Goal: Information Seeking & Learning: Learn about a topic

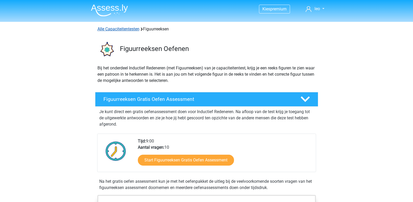
click at [117, 29] on link "Alle Capaciteitentesten" at bounding box center [118, 29] width 42 height 5
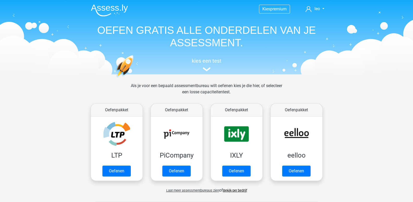
scroll to position [221, 0]
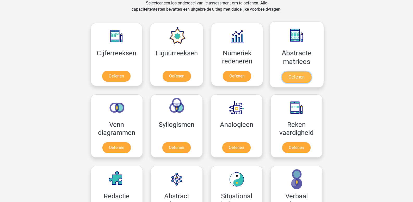
click at [282, 78] on link "Oefenen" at bounding box center [297, 77] width 30 height 11
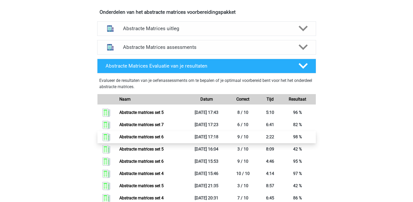
scroll to position [313, 0]
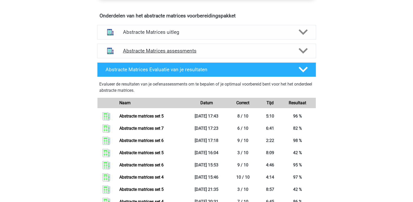
click at [303, 50] on icon at bounding box center [303, 50] width 9 height 9
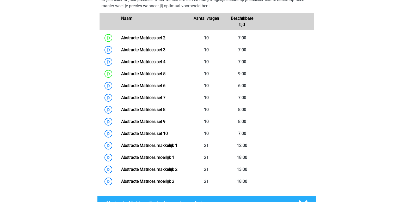
scroll to position [391, 0]
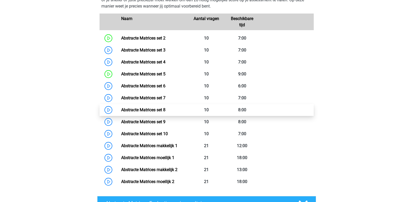
click at [165, 109] on link "Abstracte Matrices set 8" at bounding box center [143, 110] width 44 height 5
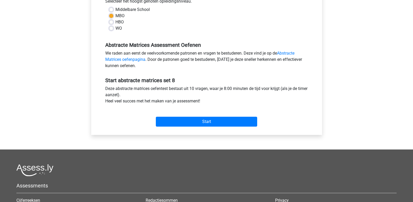
scroll to position [130, 0]
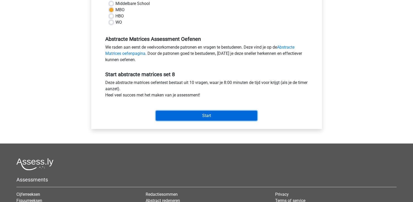
click at [180, 117] on input "Start" at bounding box center [206, 116] width 101 height 10
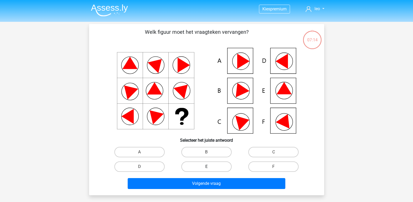
click at [207, 166] on label "E" at bounding box center [206, 167] width 50 height 10
click at [207, 167] on input "E" at bounding box center [207, 168] width 3 height 3
radio input "true"
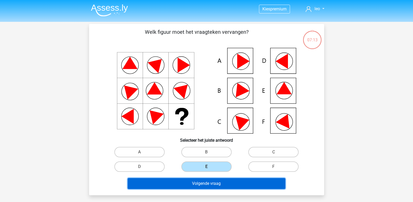
click at [207, 183] on button "Volgende vraag" at bounding box center [207, 183] width 158 height 11
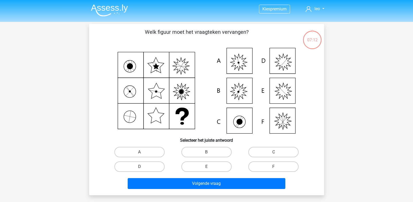
scroll to position [24, 0]
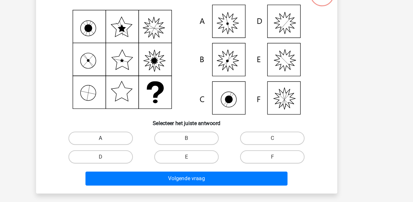
click at [148, 127] on label "A" at bounding box center [139, 128] width 50 height 10
click at [143, 128] on input "A" at bounding box center [140, 129] width 3 height 3
radio input "true"
drag, startPoint x: 154, startPoint y: 143, endPoint x: 159, endPoint y: 153, distance: 11.7
click at [157, 150] on div "A B C D E" at bounding box center [206, 135] width 201 height 29
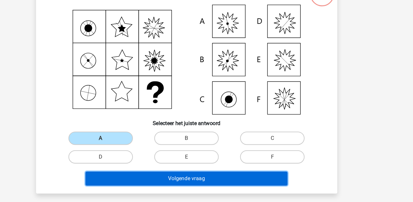
click at [159, 158] on button "Volgende vraag" at bounding box center [207, 159] width 158 height 11
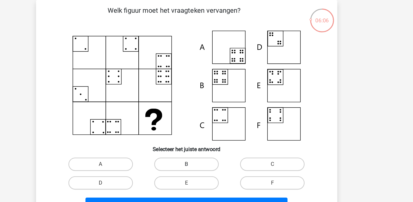
click at [209, 133] on label "B" at bounding box center [206, 128] width 50 height 10
click at [209, 132] on input "B" at bounding box center [207, 129] width 3 height 3
radio input "true"
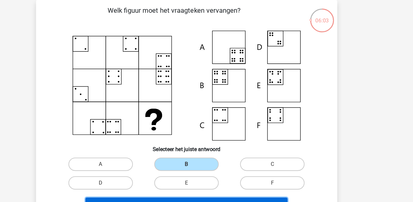
click at [197, 157] on button "Volgende vraag" at bounding box center [207, 159] width 158 height 11
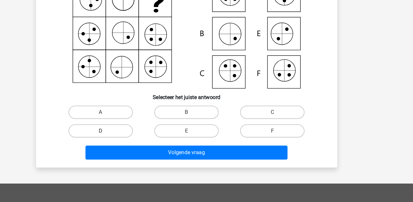
click at [149, 143] on label "D" at bounding box center [139, 143] width 50 height 10
click at [143, 143] on input "D" at bounding box center [140, 144] width 3 height 3
radio input "true"
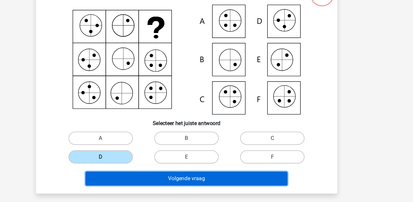
click at [179, 159] on button "Volgende vraag" at bounding box center [207, 159] width 158 height 11
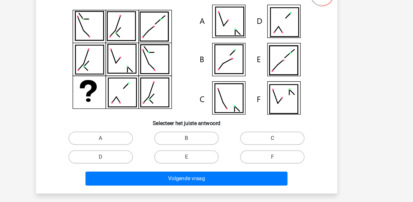
click at [252, 128] on label "C" at bounding box center [273, 128] width 50 height 10
click at [274, 128] on input "C" at bounding box center [275, 129] width 3 height 3
radio input "true"
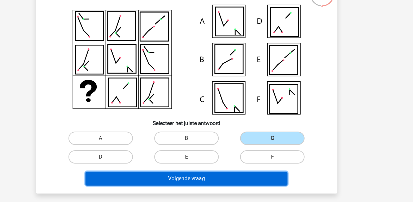
click at [220, 158] on button "Volgende vraag" at bounding box center [207, 159] width 158 height 11
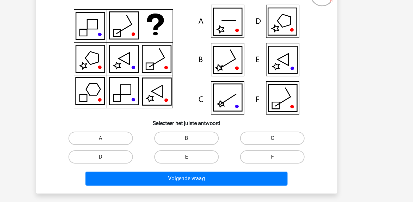
click at [260, 127] on label "C" at bounding box center [273, 128] width 50 height 10
click at [274, 128] on input "C" at bounding box center [275, 129] width 3 height 3
radio input "true"
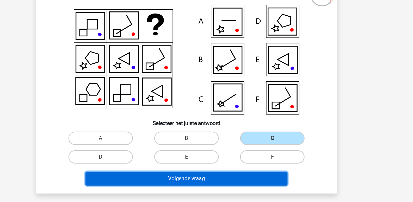
click at [190, 159] on button "Volgende vraag" at bounding box center [207, 159] width 158 height 11
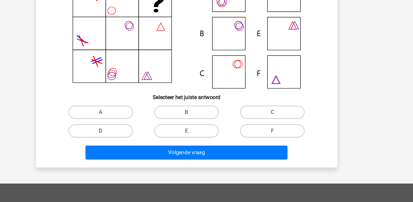
click at [151, 143] on label "D" at bounding box center [139, 143] width 50 height 10
click at [143, 143] on input "D" at bounding box center [140, 144] width 3 height 3
radio input "true"
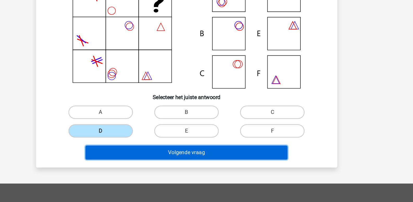
click at [160, 158] on button "Volgende vraag" at bounding box center [207, 159] width 158 height 11
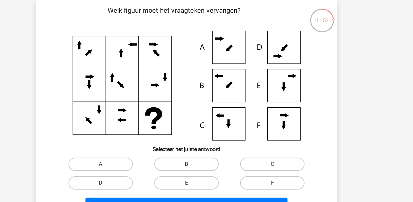
click at [212, 127] on label "B" at bounding box center [206, 128] width 50 height 10
click at [210, 128] on input "B" at bounding box center [207, 129] width 3 height 3
radio input "true"
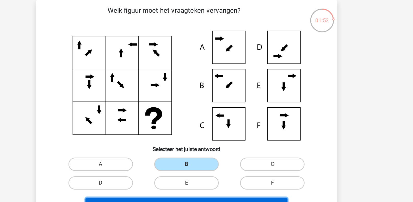
click at [204, 156] on button "Volgende vraag" at bounding box center [207, 159] width 158 height 11
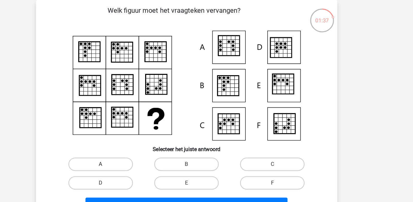
click at [135, 128] on label "A" at bounding box center [139, 128] width 50 height 10
click at [139, 128] on input "A" at bounding box center [140, 129] width 3 height 3
radio input "true"
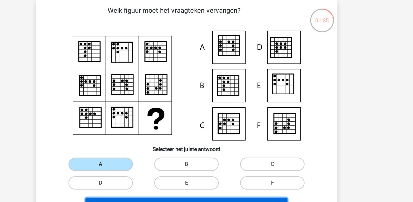
click at [154, 155] on button "Volgende vraag" at bounding box center [207, 159] width 158 height 11
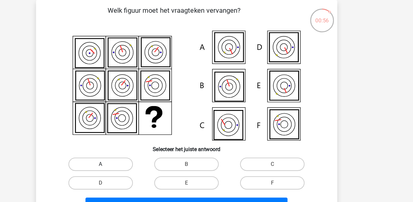
click at [135, 131] on label "A" at bounding box center [139, 128] width 50 height 10
click at [139, 131] on input "A" at bounding box center [140, 129] width 3 height 3
radio input "true"
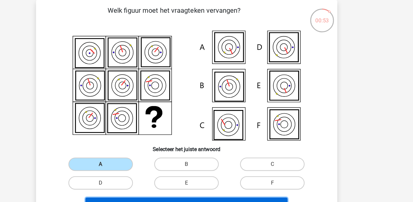
click at [160, 156] on button "Resultaten" at bounding box center [207, 159] width 158 height 11
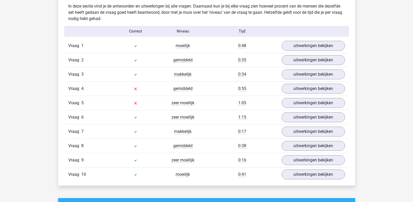
scroll to position [417, 0]
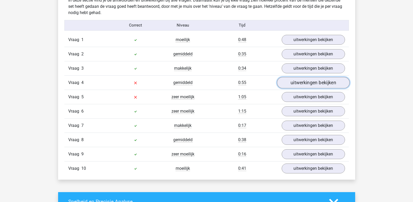
click at [306, 82] on link "uitwerkingen bekijken" at bounding box center [313, 82] width 73 height 11
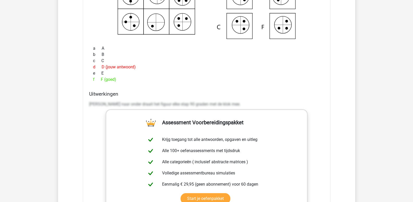
scroll to position [573, 0]
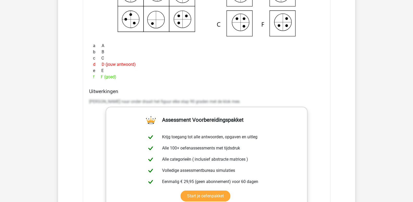
click at [89, 102] on p "Van boven naar onder draait het figuur elke stap 90 graden met de klok mee." at bounding box center [206, 102] width 235 height 6
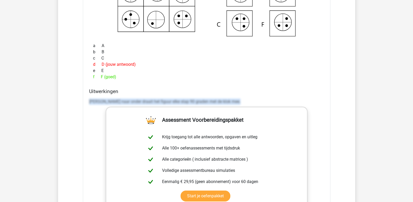
drag, startPoint x: 89, startPoint y: 102, endPoint x: 263, endPoint y: 100, distance: 174.3
click at [263, 100] on p "Van boven naar onder draait het figuur elke stap 90 graden met de klok mee." at bounding box center [206, 102] width 235 height 6
copy div "Van boven naar onder draait het figuur elke stap 90 graden met de klok mee."
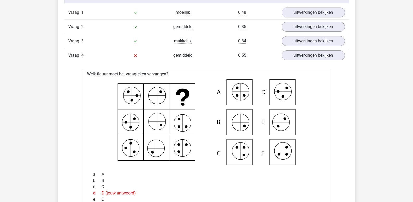
scroll to position [443, 0]
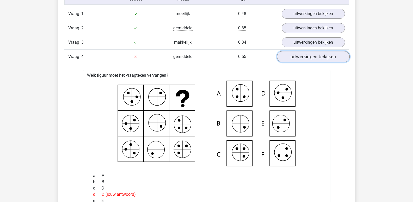
click at [307, 56] on link "uitwerkingen bekijken" at bounding box center [313, 56] width 73 height 11
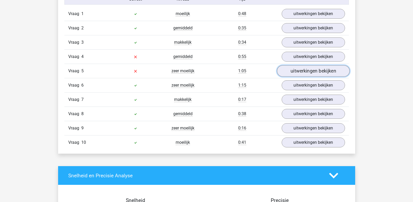
click at [306, 69] on link "uitwerkingen bekijken" at bounding box center [313, 71] width 73 height 11
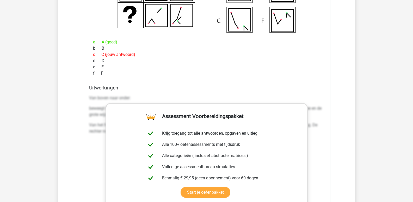
scroll to position [599, 0]
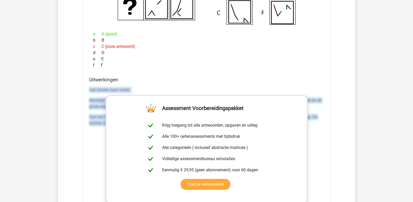
drag, startPoint x: 90, startPoint y: 89, endPoint x: 326, endPoint y: 130, distance: 239.4
click at [326, 130] on div "Uitwerkingen Van boven naar onder: beweegt het groene figuur elke stap een kwar…" at bounding box center [206, 159] width 239 height 164
copy div "Van boven naar onder: beweegt het groene figuur elke stap een kwartslag tegen d…"
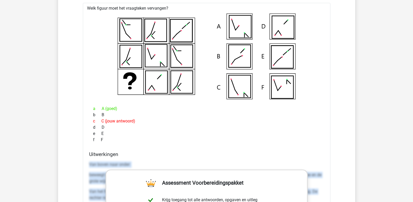
scroll to position [495, 0]
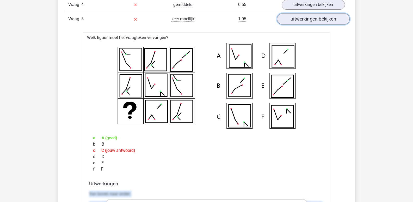
click at [295, 19] on link "uitwerkingen bekijken" at bounding box center [313, 19] width 73 height 11
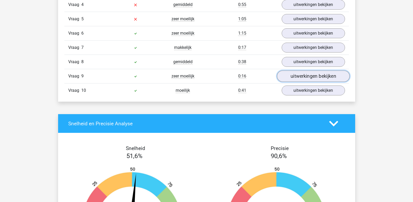
click at [302, 76] on link "uitwerkingen bekijken" at bounding box center [313, 76] width 73 height 11
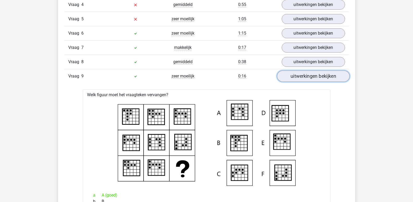
click at [302, 76] on link "uitwerkingen bekijken" at bounding box center [313, 76] width 73 height 11
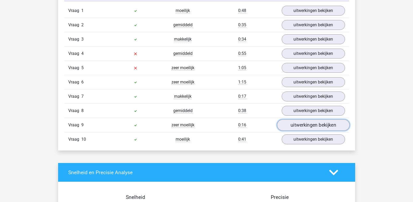
scroll to position [443, 0]
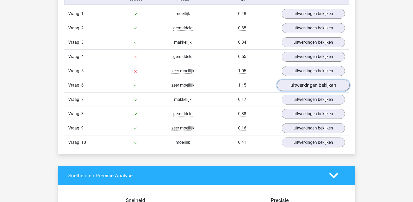
click at [305, 83] on link "uitwerkingen bekijken" at bounding box center [313, 85] width 73 height 11
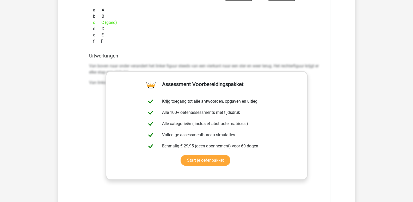
scroll to position [651, 0]
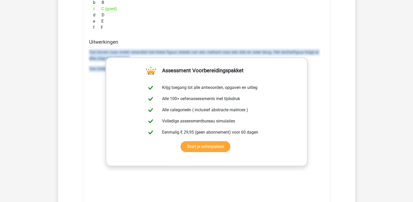
drag, startPoint x: 90, startPoint y: 52, endPoint x: 386, endPoint y: 111, distance: 301.8
click at [386, 111] on div "Kies premium leo leo.aertsens@gmail.com" at bounding box center [206, 100] width 413 height 1503
copy div "Van boven naar onder verandert het linker figuur steeds van een vierkant naar e…"
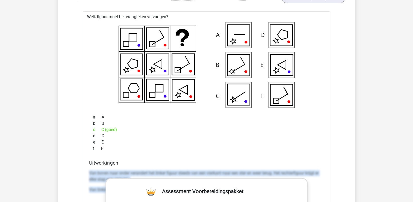
scroll to position [521, 0]
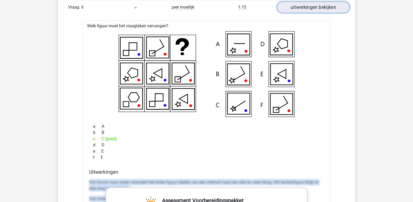
click at [298, 8] on link "uitwerkingen bekijken" at bounding box center [313, 7] width 73 height 11
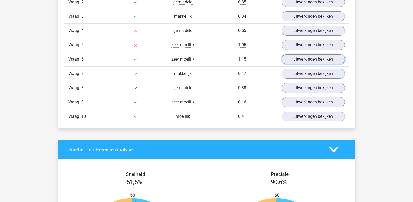
scroll to position [443, 0]
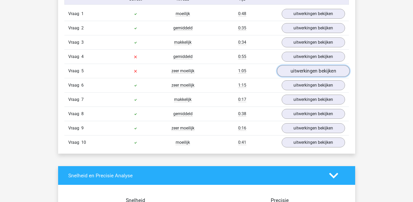
click at [293, 74] on link "uitwerkingen bekijken" at bounding box center [313, 71] width 73 height 11
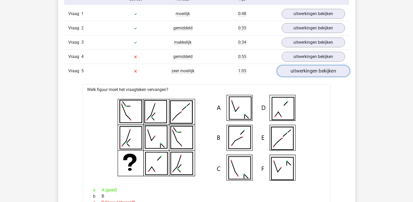
click at [293, 74] on link "uitwerkingen bekijken" at bounding box center [313, 71] width 73 height 11
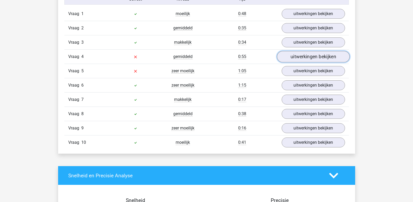
click at [299, 57] on link "uitwerkingen bekijken" at bounding box center [313, 56] width 73 height 11
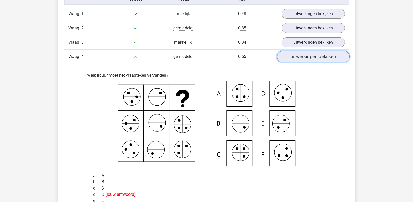
click at [299, 57] on link "uitwerkingen bekijken" at bounding box center [313, 56] width 73 height 11
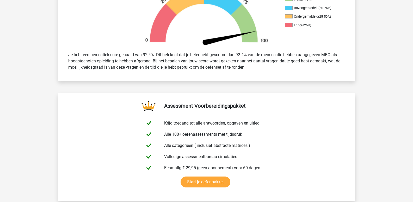
scroll to position [182, 0]
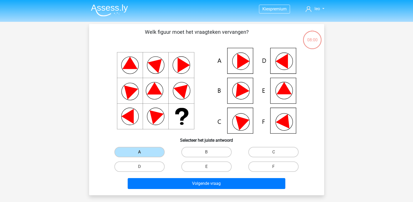
scroll to position [24, 0]
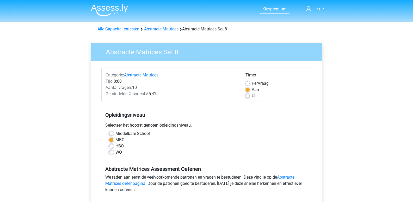
scroll to position [130, 0]
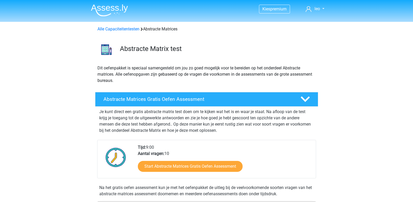
scroll to position [391, 0]
